Goal: Task Accomplishment & Management: Manage account settings

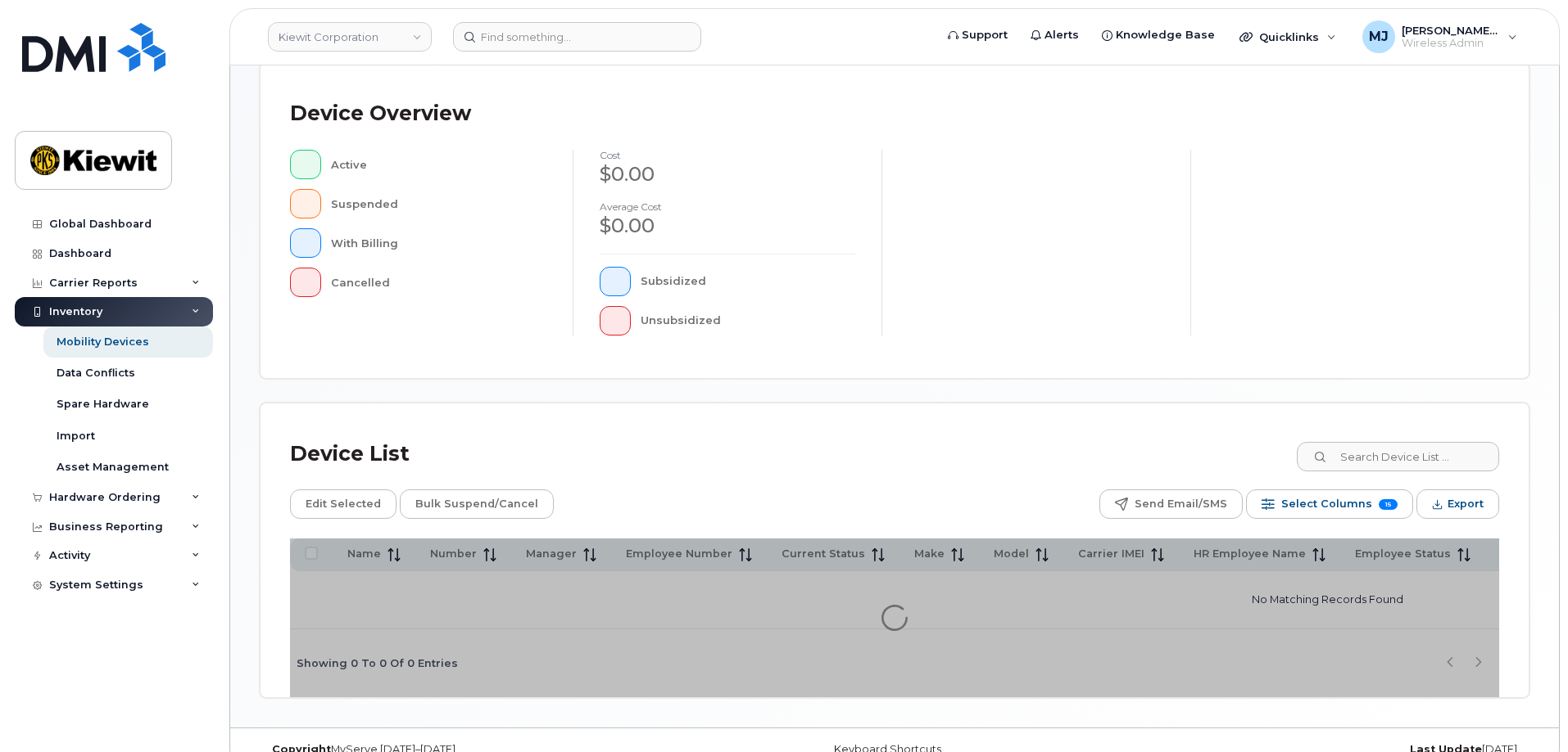
scroll to position [379, 0]
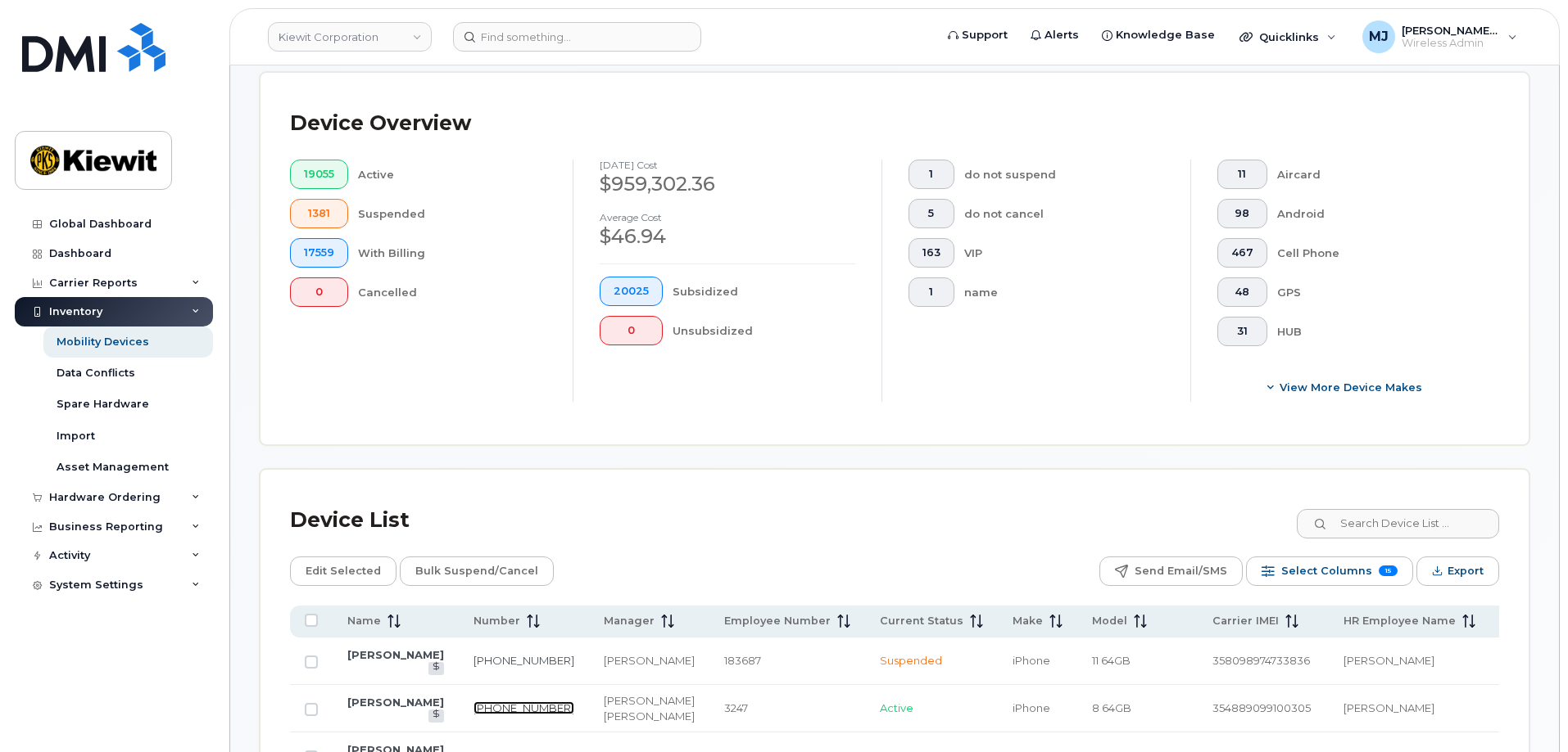
click at [523, 702] on link "201-206-1117" at bounding box center [524, 708] width 101 height 13
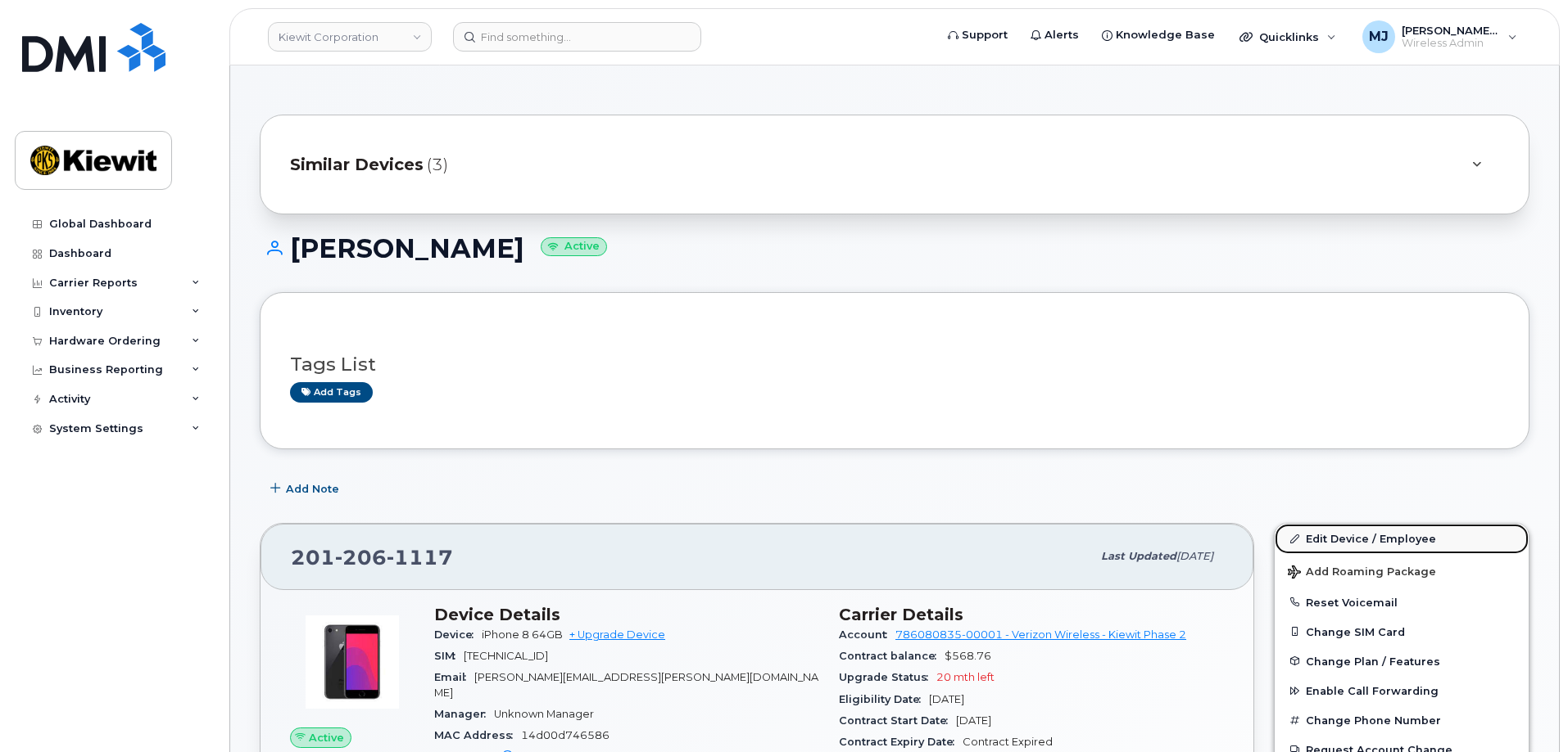
click at [1319, 537] on link "Edit Device / Employee" at bounding box center [1401, 538] width 254 height 30
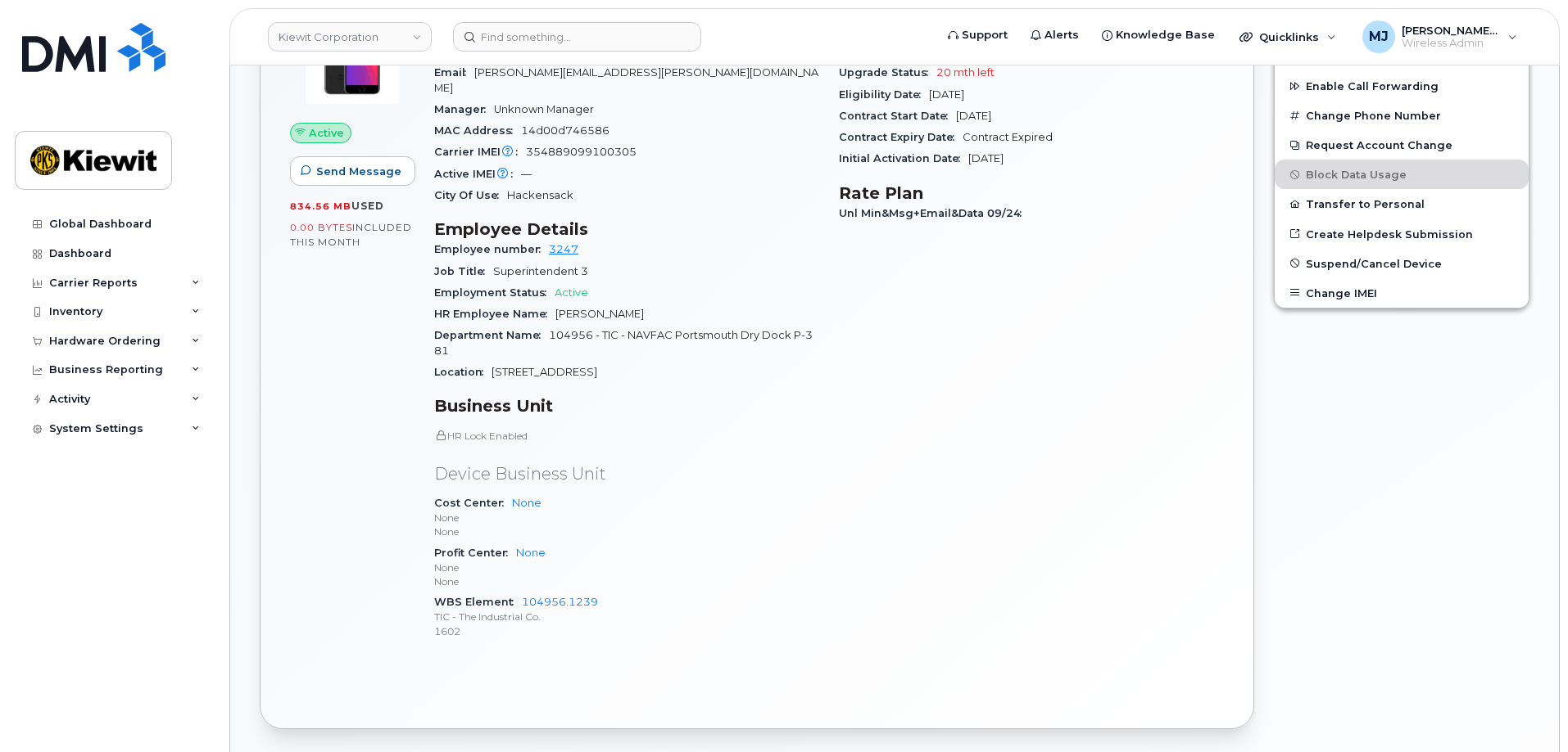
scroll to position [623, 0]
